Goal: Task Accomplishment & Management: Manage account settings

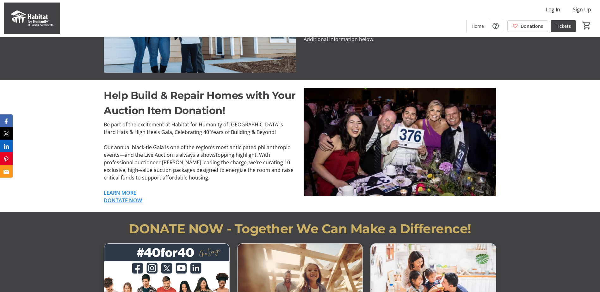
scroll to position [348, 0]
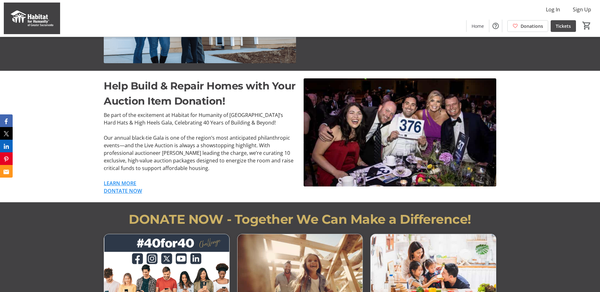
click at [567, 24] on span "Tickets" at bounding box center [563, 26] width 15 height 7
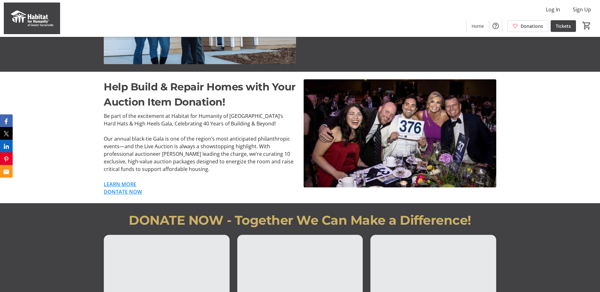
scroll to position [348, 0]
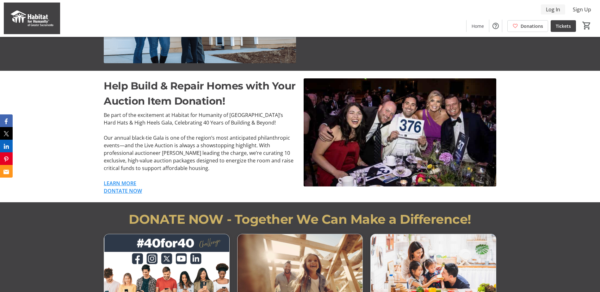
click at [552, 10] on span "Log In" at bounding box center [553, 10] width 14 height 8
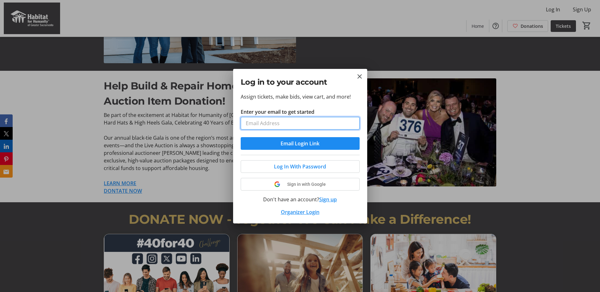
click at [288, 122] on input "Enter your email to get started" at bounding box center [300, 123] width 119 height 13
click at [303, 140] on span "Email Login Link" at bounding box center [300, 144] width 39 height 8
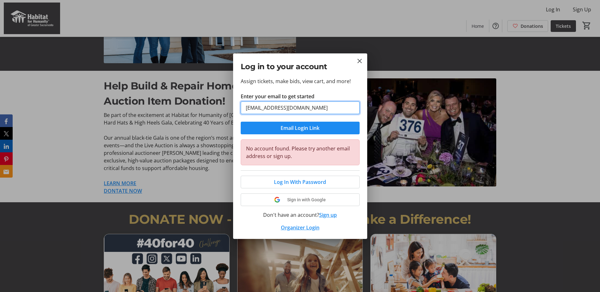
drag, startPoint x: 324, startPoint y: 110, endPoint x: 215, endPoint y: 111, distance: 108.5
click at [215, 111] on div "Log in to your account Assign tickets, make bids, view cart, and more! Enter yo…" at bounding box center [300, 146] width 600 height 292
type input "="
type input "bre.moebius@gmail.com"
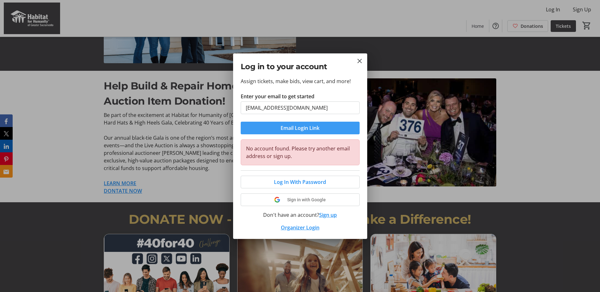
click at [313, 128] on span "Email Login Link" at bounding box center [300, 128] width 39 height 8
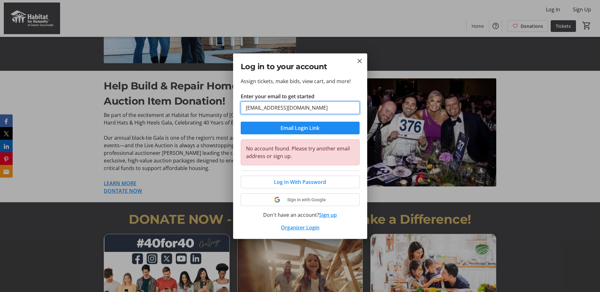
drag, startPoint x: 330, startPoint y: 107, endPoint x: 233, endPoint y: 107, distance: 97.8
click at [233, 107] on div "Log in to your account Assign tickets, make bids, view cart, and more! Enter yo…" at bounding box center [300, 146] width 600 height 292
drag, startPoint x: 304, startPoint y: 108, endPoint x: 196, endPoint y: 108, distance: 107.9
click at [196, 108] on div "Log in to your account Assign tickets, make bids, view cart, and more! Enter yo…" at bounding box center [300, 146] width 600 height 292
type input "[EMAIL_ADDRESS][DOMAIN_NAME]"
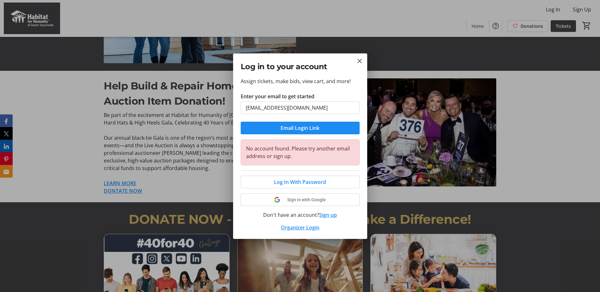
click at [236, 166] on div "Assign tickets, make bids, view cart, and more! Enter your email to get started…" at bounding box center [300, 159] width 134 height 162
click at [312, 128] on span "Email Login Link" at bounding box center [300, 128] width 39 height 8
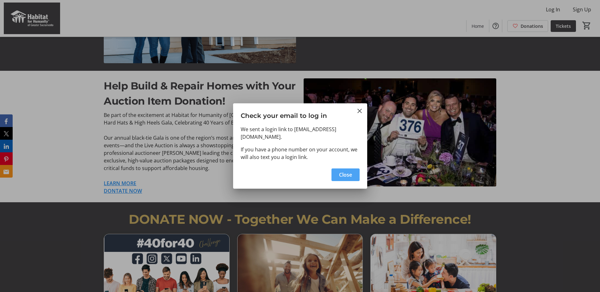
click at [348, 172] on span "Close" at bounding box center [345, 175] width 13 height 8
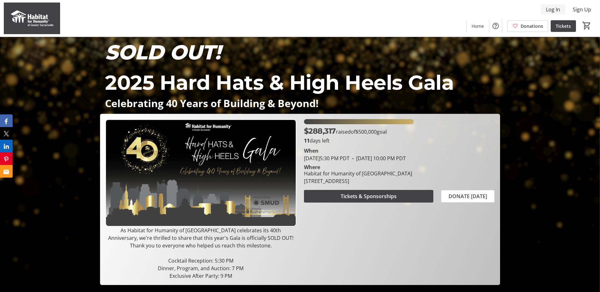
click at [553, 8] on span "Log In" at bounding box center [553, 10] width 14 height 8
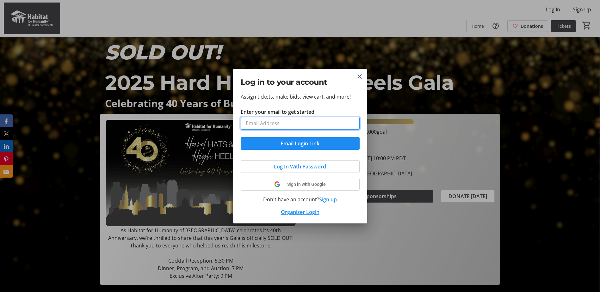
click at [258, 126] on input "Enter your email to get started" at bounding box center [300, 123] width 119 height 13
type input "[EMAIL_ADDRESS][DOMAIN_NAME]"
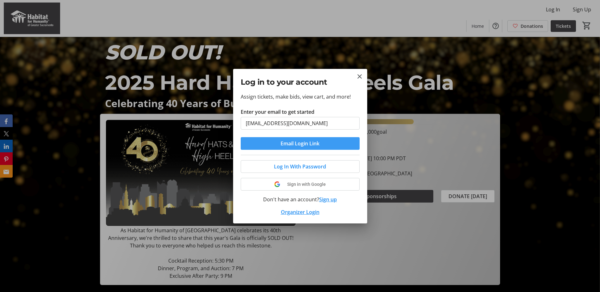
click at [310, 143] on span "Email Login Link" at bounding box center [300, 144] width 39 height 8
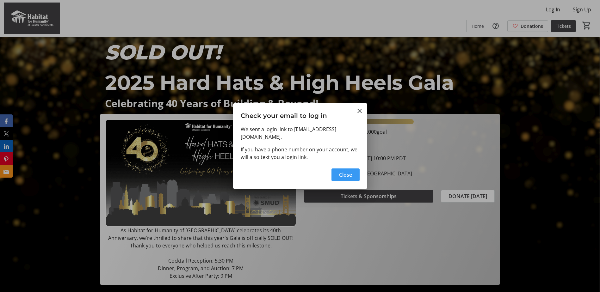
click at [346, 171] on span "Close" at bounding box center [345, 175] width 13 height 8
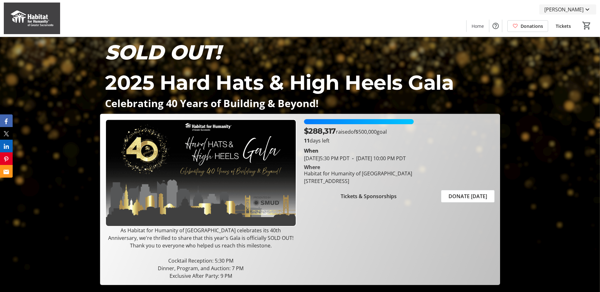
click at [568, 10] on span "Breann Moebius" at bounding box center [564, 10] width 39 height 8
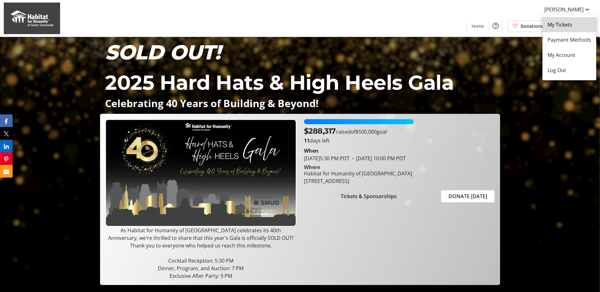
click at [559, 28] on span "My Tickets" at bounding box center [570, 25] width 44 height 8
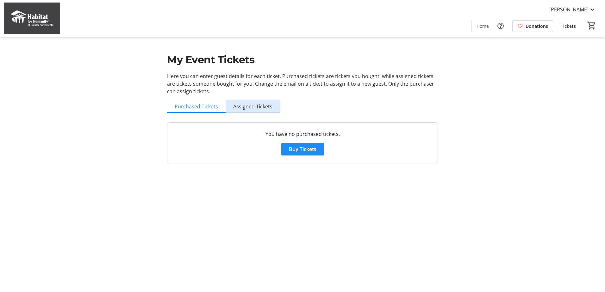
click at [260, 109] on span "Assigned Tickets" at bounding box center [252, 106] width 39 height 5
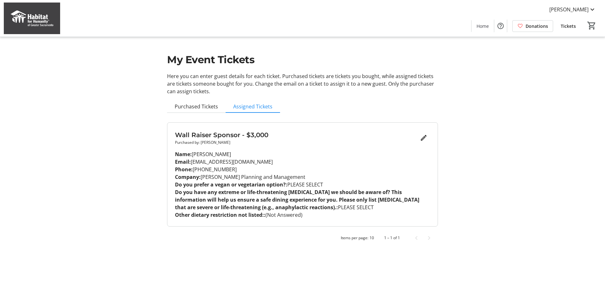
click at [300, 206] on p "Do you have any extreme or life-threatening food allergies we should be aware o…" at bounding box center [302, 200] width 255 height 23
click at [424, 137] on mat-icon "Edit" at bounding box center [424, 138] width 8 height 8
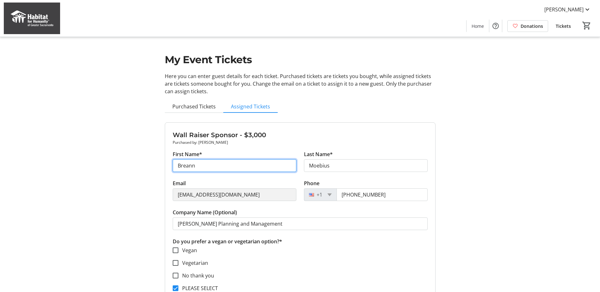
click at [218, 164] on input "Breann" at bounding box center [235, 165] width 124 height 13
type input "Bre"
click at [499, 139] on div "My Event Tickets Here you can enter guest details for each ticket. Purchased ti…" at bounding box center [300, 279] width 418 height 559
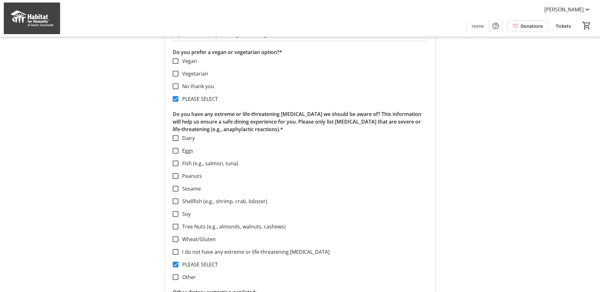
scroll to position [190, 0]
click at [190, 86] on label "No thank you" at bounding box center [196, 86] width 36 height 8
click at [178, 86] on input "No thank you" at bounding box center [176, 86] width 6 height 6
checkbox input "true"
click at [176, 100] on input "PLEASE SELECT" at bounding box center [176, 99] width 6 height 6
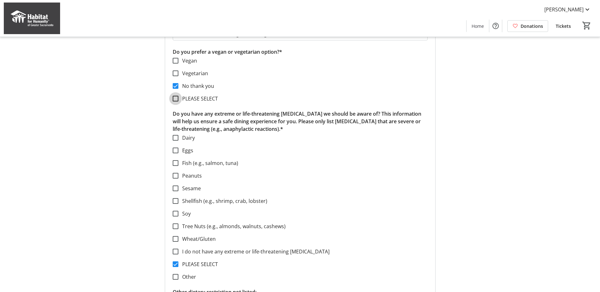
checkbox input "false"
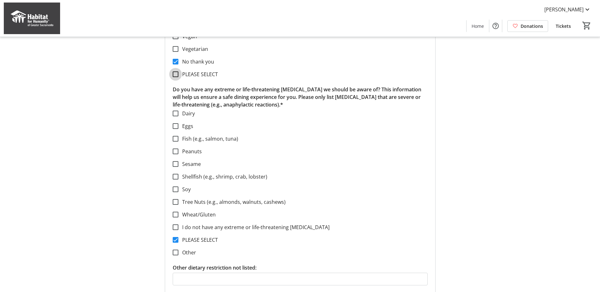
scroll to position [222, 0]
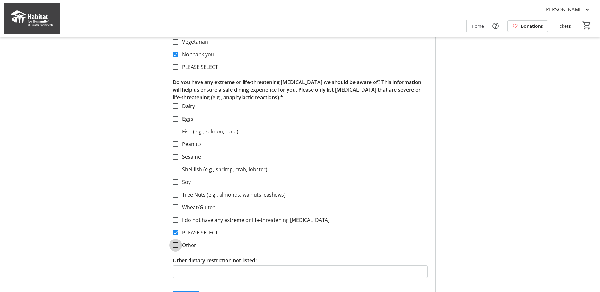
click at [175, 245] on input "Other" at bounding box center [176, 246] width 6 height 6
checkbox input "true"
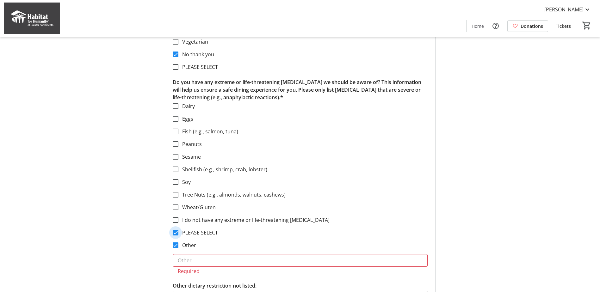
click at [175, 231] on input "PLEASE SELECT" at bounding box center [176, 233] width 6 height 6
checkbox input "false"
click at [182, 257] on input "text" at bounding box center [300, 260] width 255 height 13
click at [187, 259] on input "text" at bounding box center [300, 260] width 255 height 13
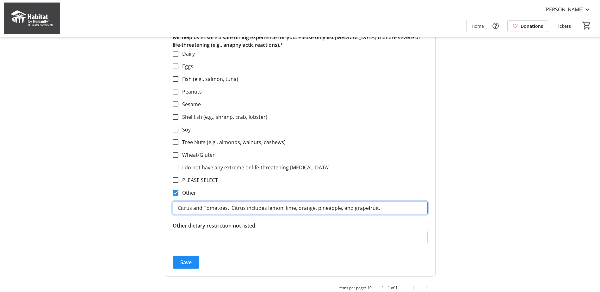
scroll to position [284, 0]
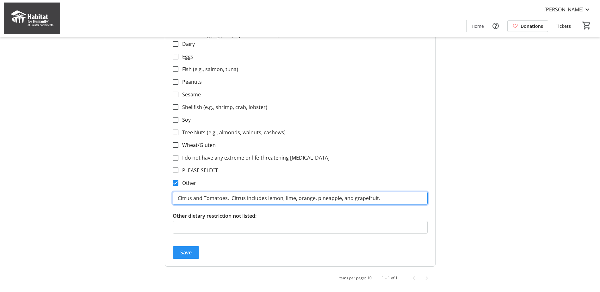
type input "Citrus and Tomatoes. Citrus includes lemon, lime, orange, pineapple, and grapef…"
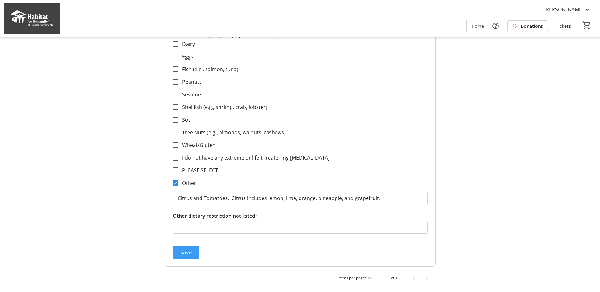
click at [188, 255] on span "Save" at bounding box center [185, 253] width 11 height 8
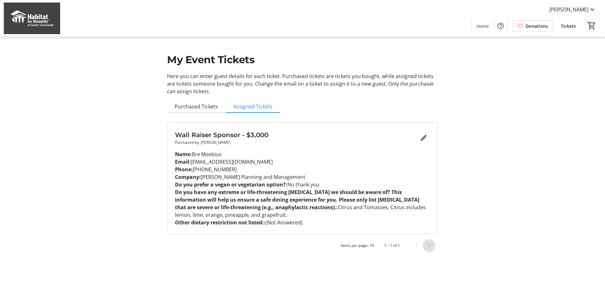
click at [429, 247] on span "Next page" at bounding box center [429, 246] width 13 height 13
click at [559, 6] on span "[PERSON_NAME]" at bounding box center [568, 10] width 39 height 8
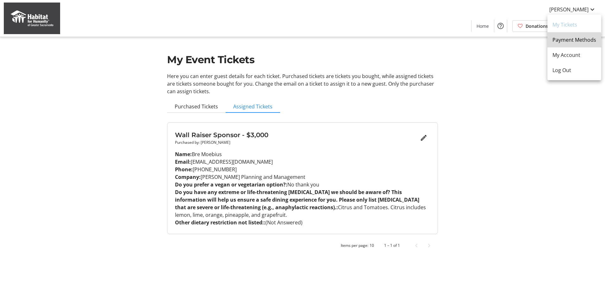
click at [567, 42] on span "Payment Methods" at bounding box center [575, 40] width 44 height 8
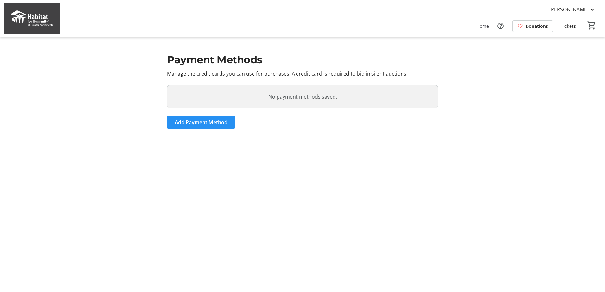
click at [204, 118] on span at bounding box center [201, 122] width 68 height 15
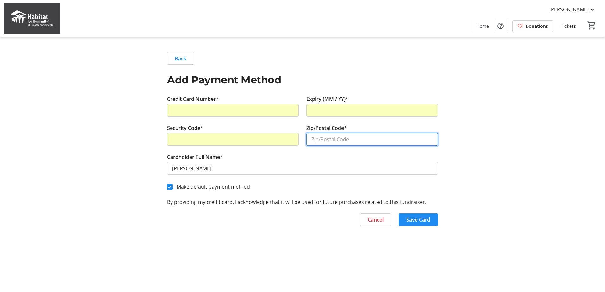
click at [354, 142] on input "Zip/Postal Code*" at bounding box center [372, 139] width 132 height 13
click at [353, 138] on input "Zip/Postal Code*" at bounding box center [372, 139] width 132 height 13
type input "95762"
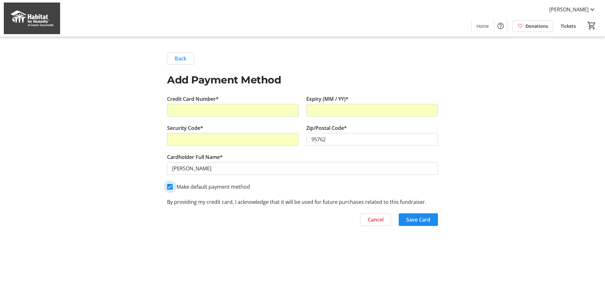
click at [172, 187] on input "Make default payment method" at bounding box center [170, 187] width 6 height 6
click at [175, 185] on div at bounding box center [169, 186] width 15 height 15
click at [169, 186] on input "Make default payment method" at bounding box center [170, 187] width 6 height 6
checkbox input "false"
click at [421, 218] on span "Save Card" at bounding box center [418, 220] width 24 height 8
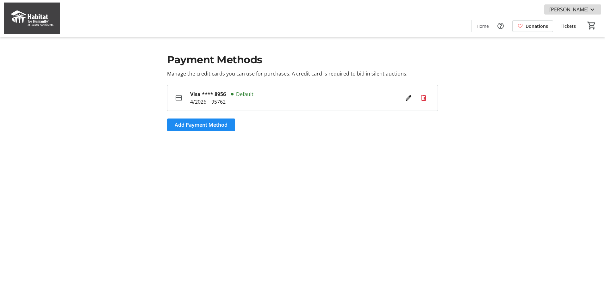
click at [560, 10] on span "[PERSON_NAME]" at bounding box center [568, 10] width 39 height 8
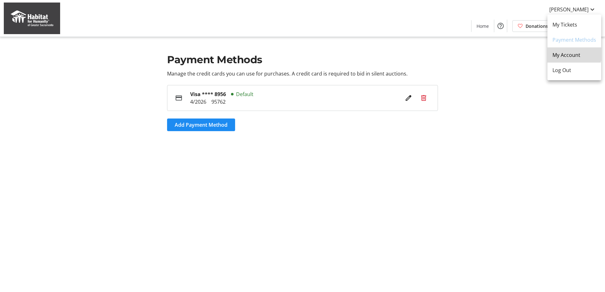
click at [562, 52] on span "My Account" at bounding box center [575, 55] width 44 height 8
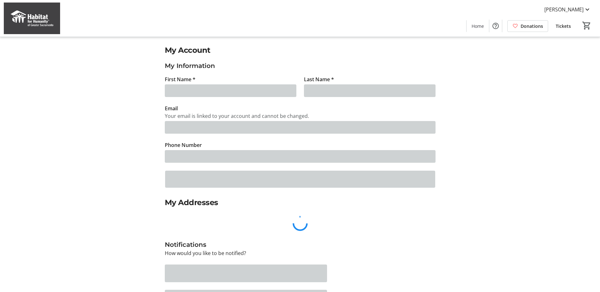
type input "Bre"
type input "Moebius"
type input "[EMAIL_ADDRESS][DOMAIN_NAME]"
type input "(916) 639-8277"
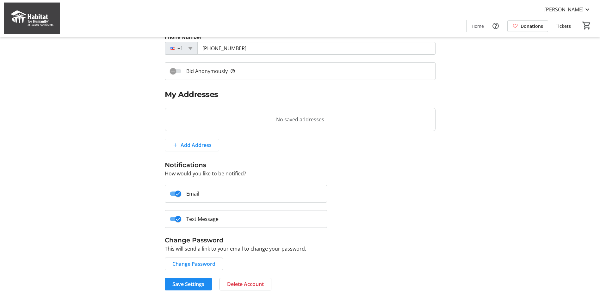
scroll to position [114, 0]
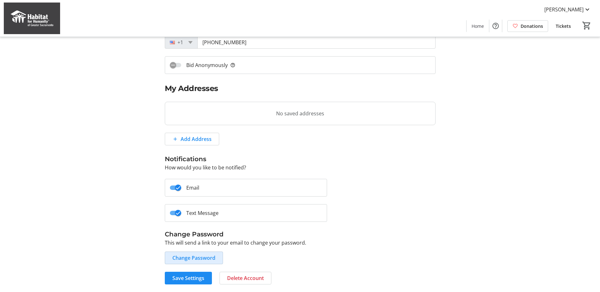
click at [193, 257] on span "Change Password" at bounding box center [193, 258] width 43 height 8
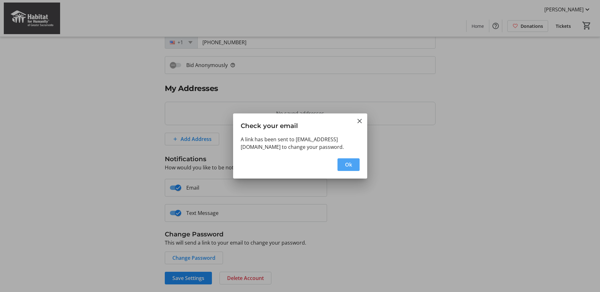
click at [354, 164] on span "button" at bounding box center [349, 164] width 22 height 15
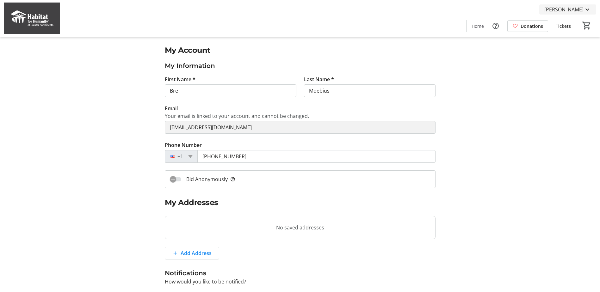
click at [571, 9] on span "[PERSON_NAME]" at bounding box center [564, 10] width 39 height 8
click at [562, 25] on span "My Tickets" at bounding box center [570, 25] width 44 height 8
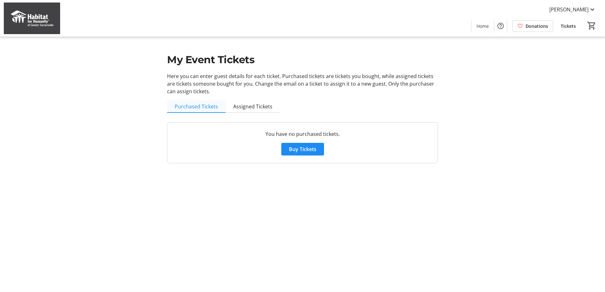
click at [197, 107] on span "Purchased Tickets" at bounding box center [196, 106] width 43 height 5
click at [249, 107] on span "Assigned Tickets" at bounding box center [252, 106] width 39 height 5
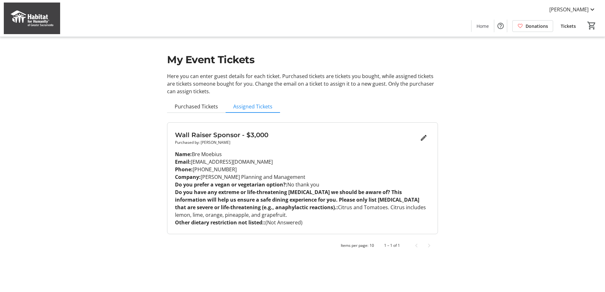
drag, startPoint x: 277, startPoint y: 218, endPoint x: 284, endPoint y: 209, distance: 11.9
click at [284, 209] on p "Do you have any extreme or life-threatening food allergies we should be aware o…" at bounding box center [302, 204] width 255 height 30
drag, startPoint x: 284, startPoint y: 209, endPoint x: 294, endPoint y: 205, distance: 10.7
copy p "Citrus and Tomatoes. Citrus includes lemon, lime, orange, pineapple, and grapef…"
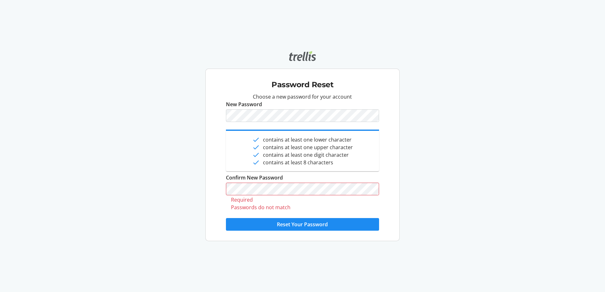
click at [503, 172] on div "Password Reset Choose a new password for your account New Password done contain…" at bounding box center [302, 146] width 605 height 201
click at [194, 110] on div "Password Reset Choose a new password for your account New Password done contain…" at bounding box center [302, 146] width 605 height 201
click at [223, 146] on div "Choose a new password for your account New Password done contains at least one …" at bounding box center [302, 164] width 183 height 143
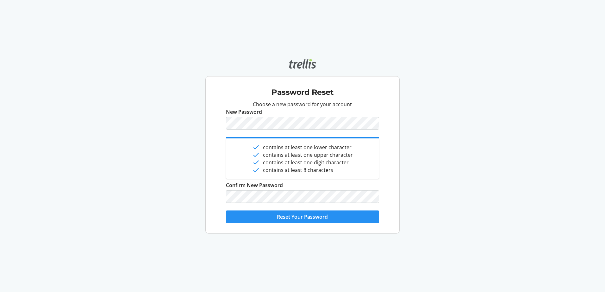
click at [338, 217] on span "submit" at bounding box center [302, 216] width 153 height 15
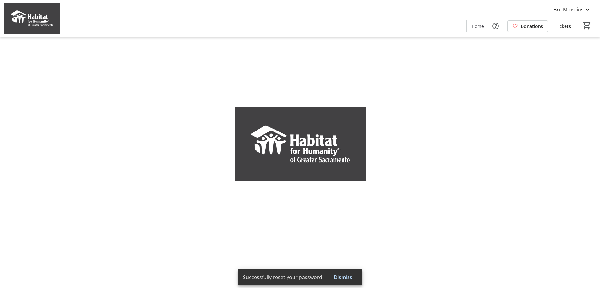
type input "Bre"
type input "Moebius"
type input "[EMAIL_ADDRESS][DOMAIN_NAME]"
type input "(916) 639-8277"
